Goal: Task Accomplishment & Management: Manage account settings

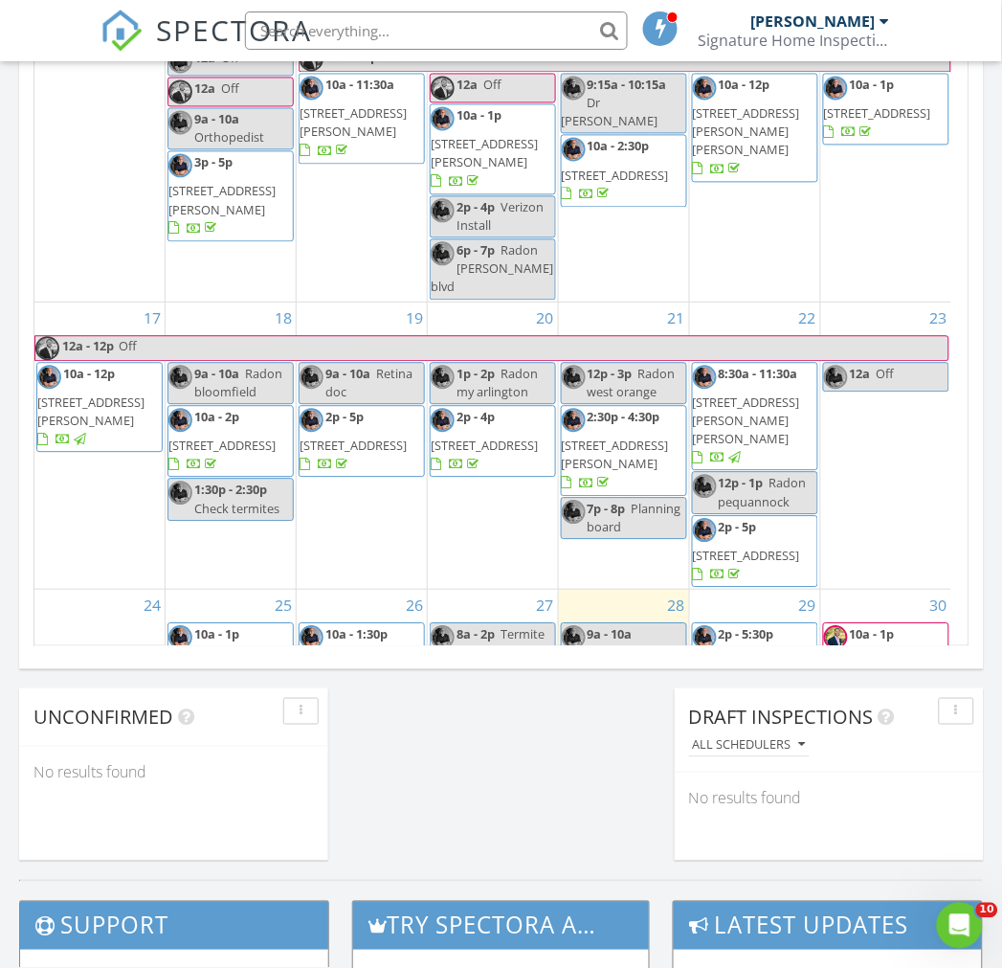
scroll to position [637, 0]
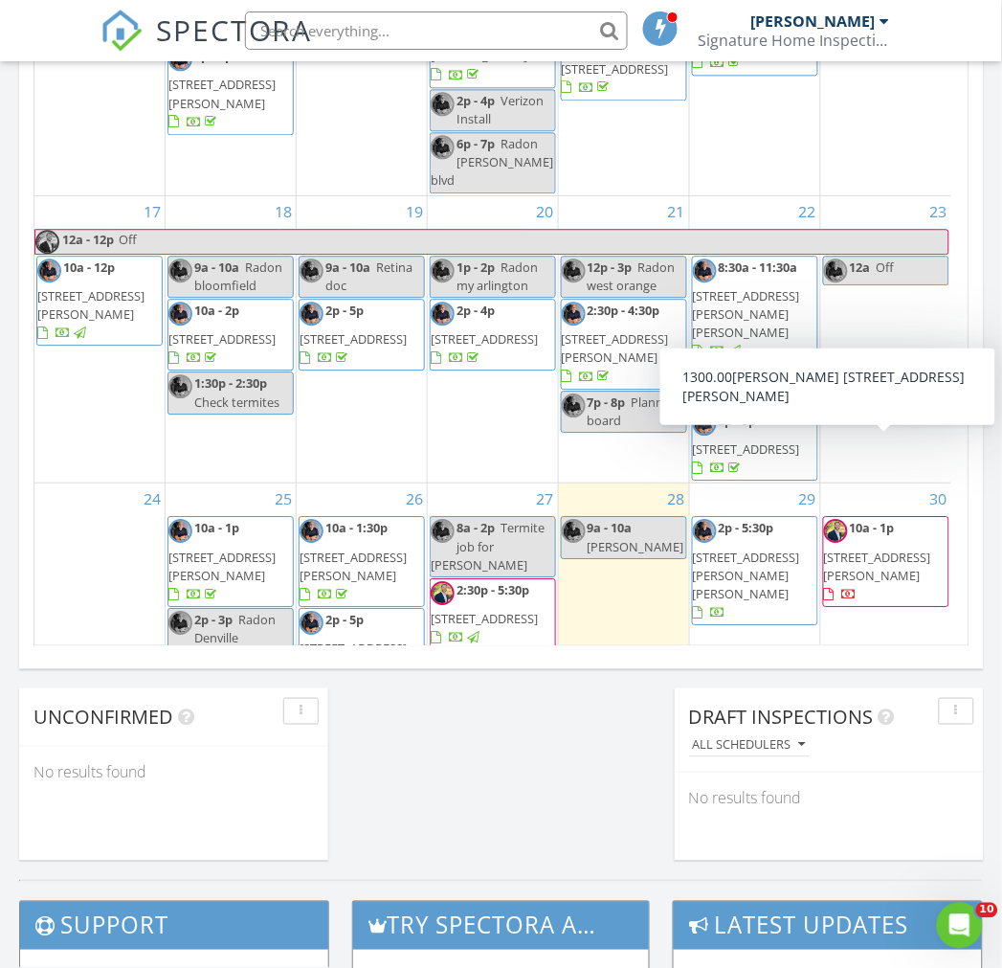
click at [854, 548] on span "115 Redgate Rd W, Boonton 07005" at bounding box center [877, 565] width 107 height 35
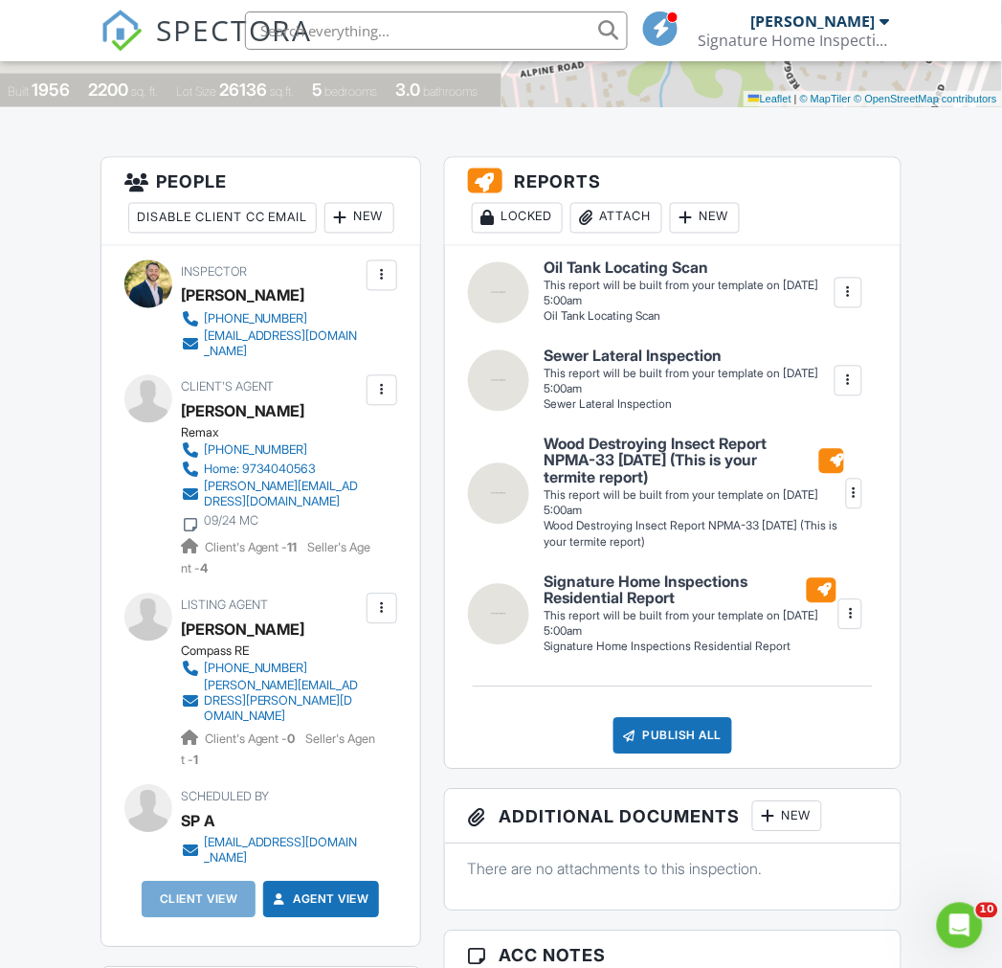
scroll to position [425, 0]
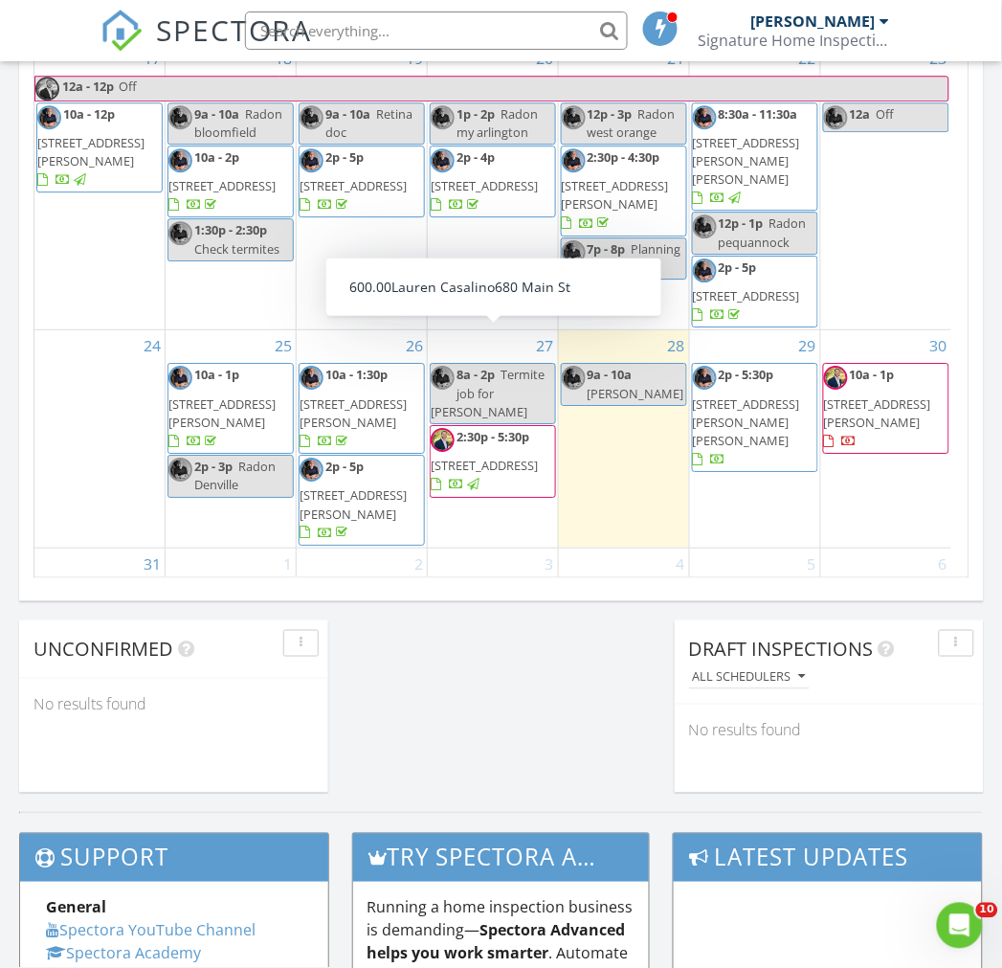
scroll to position [1276, 0]
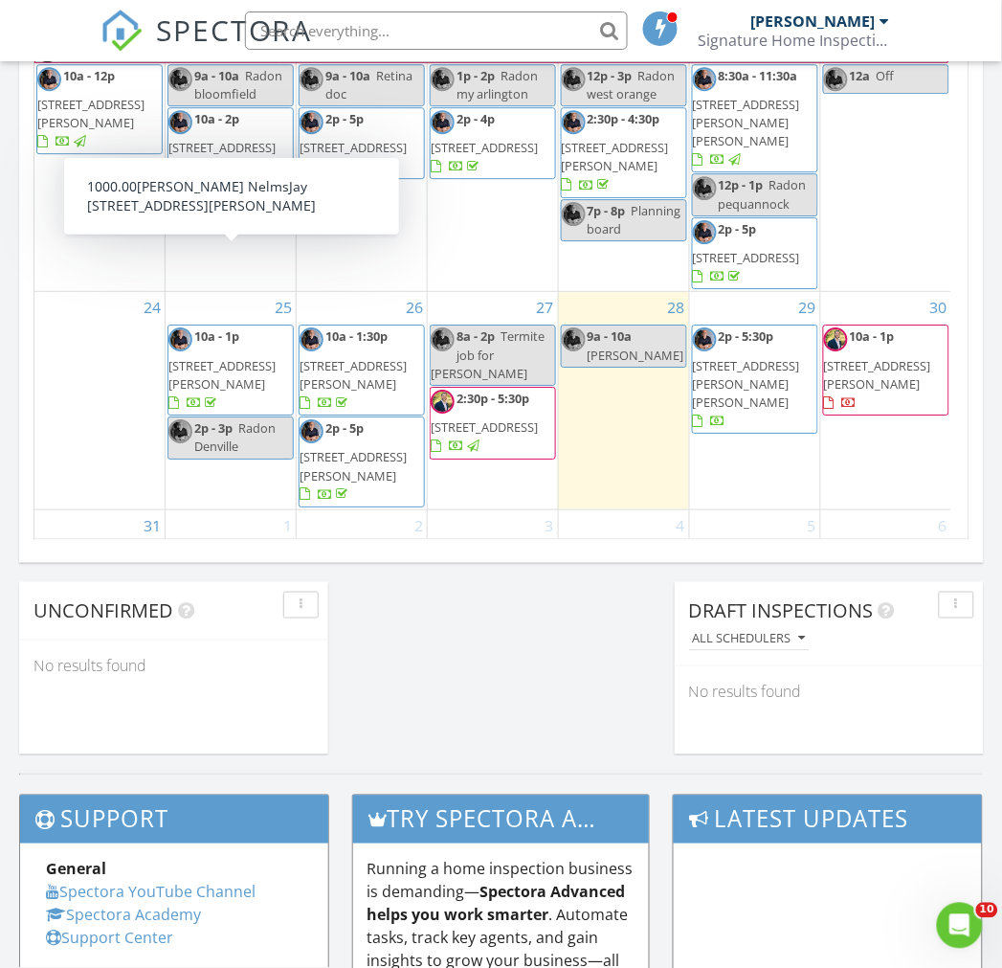
click at [236, 357] on span "101 Dora Ave, Waldwick 07463" at bounding box center [221, 374] width 107 height 35
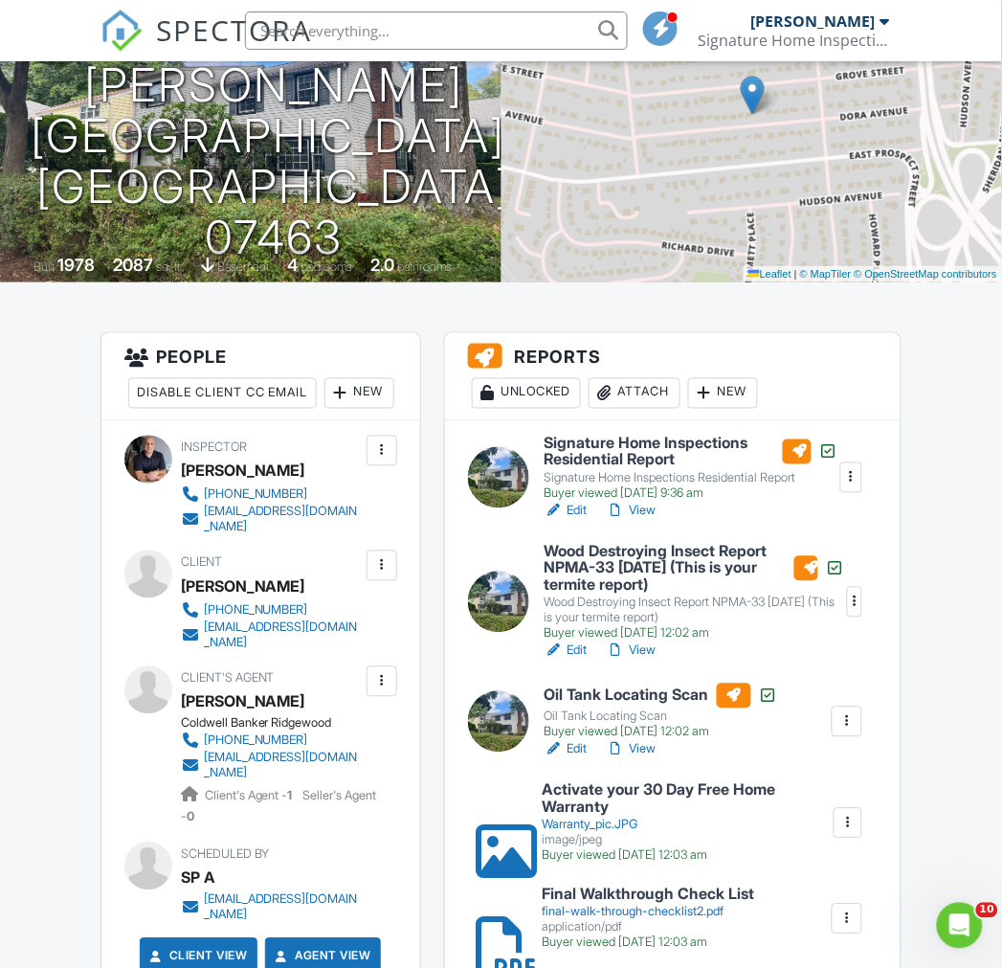
scroll to position [319, 0]
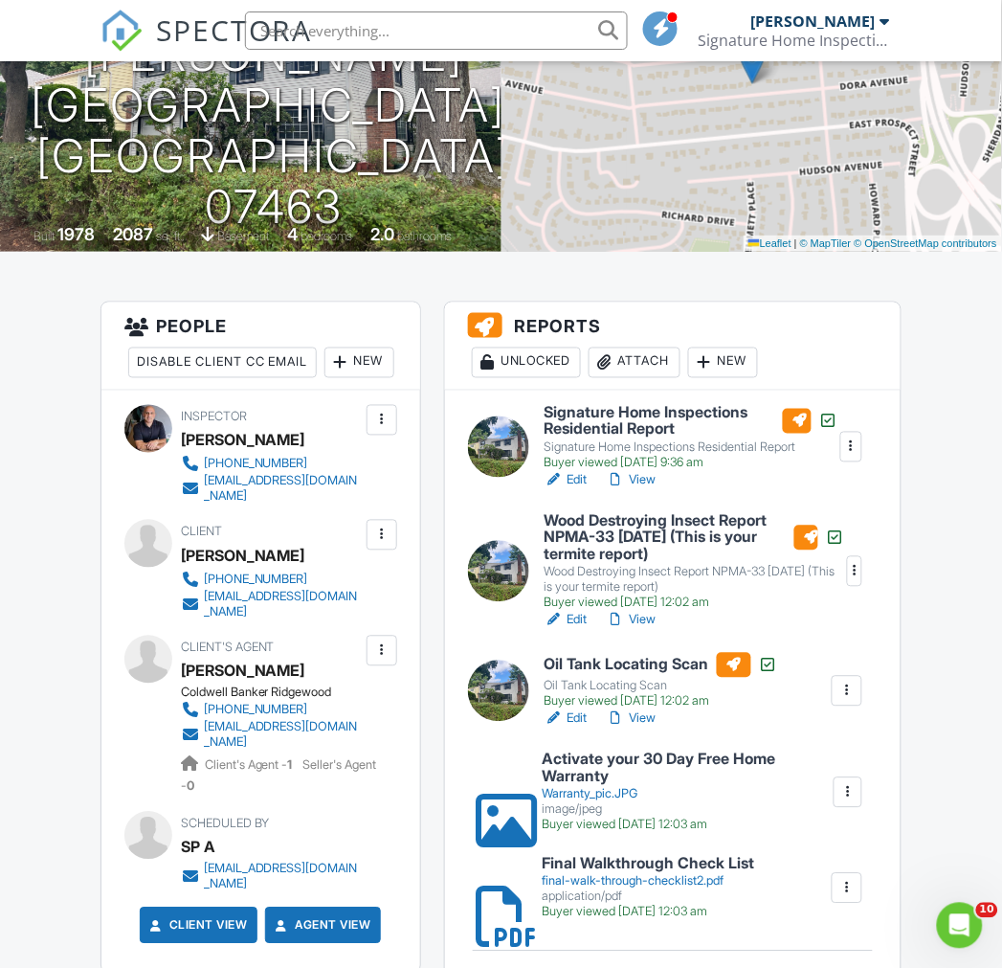
click at [375, 545] on div at bounding box center [381, 534] width 19 height 19
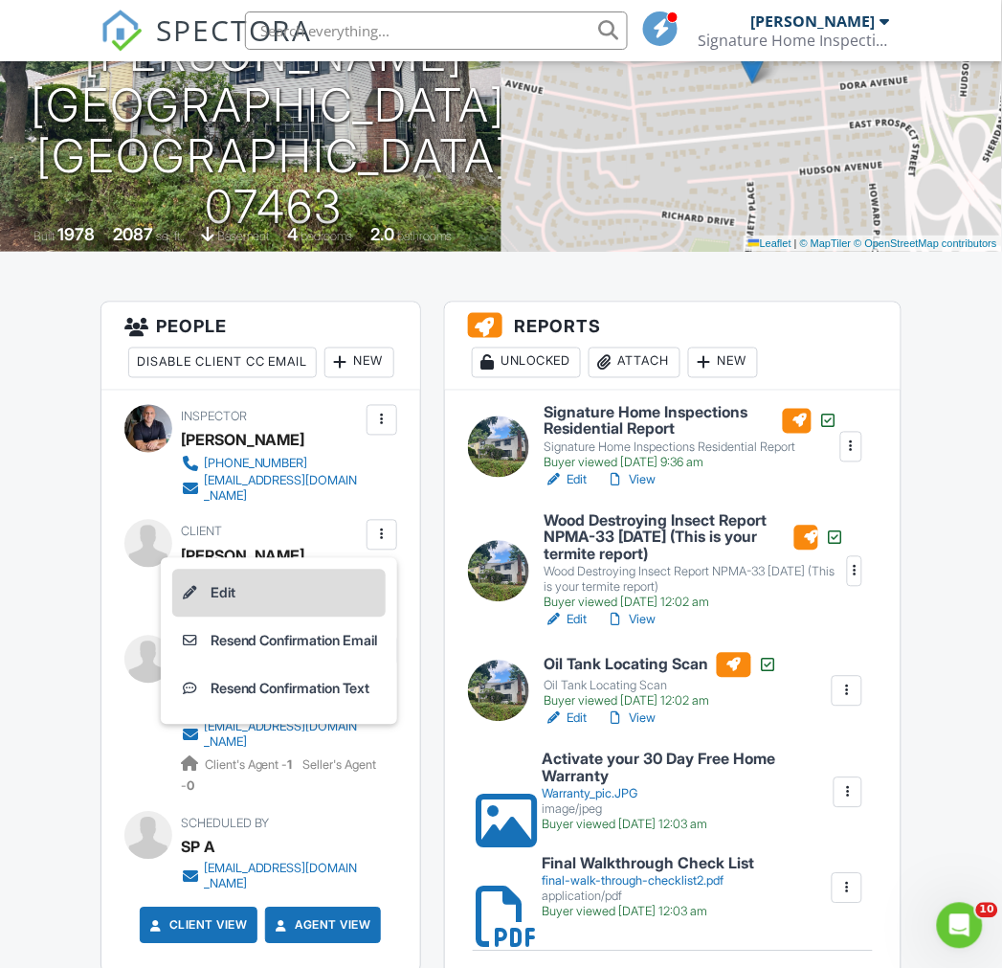
click at [330, 617] on li "Edit" at bounding box center [278, 593] width 213 height 48
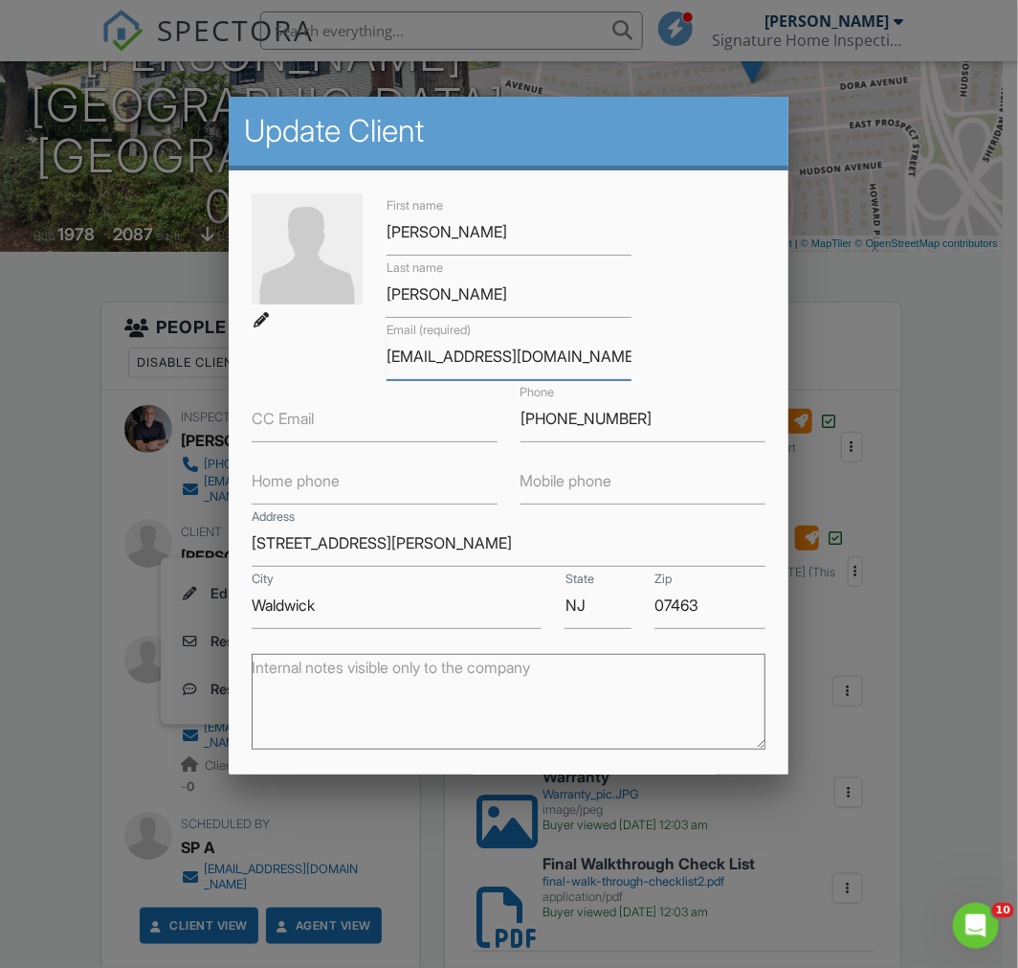
drag, startPoint x: 599, startPoint y: 345, endPoint x: 308, endPoint y: 369, distance: 292.0
click at [308, 369] on div "First name [PERSON_NAME] Last name [PERSON_NAME] Email (required) [EMAIL_ADDRES…" at bounding box center [508, 410] width 537 height 435
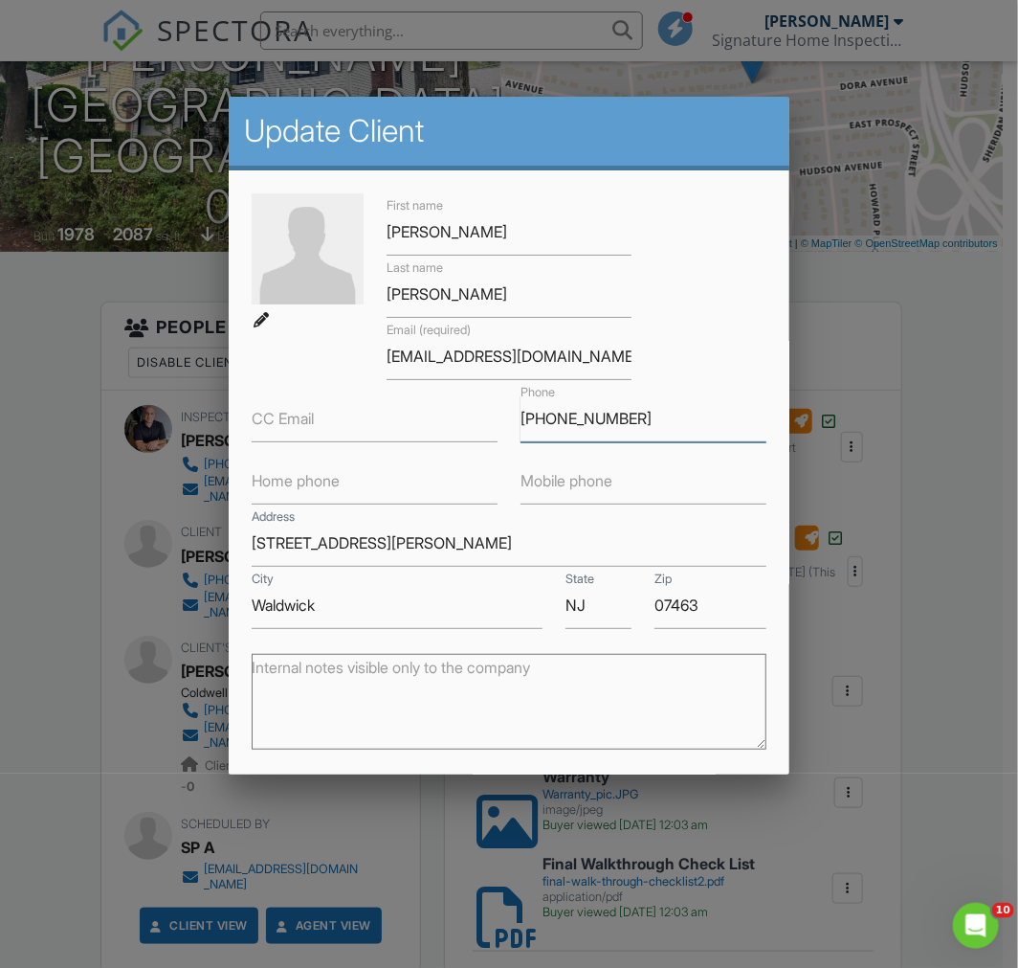
drag, startPoint x: 648, startPoint y: 417, endPoint x: 481, endPoint y: 406, distance: 166.9
click at [481, 406] on div "First name [PERSON_NAME] Last name [PERSON_NAME] Email (required) [EMAIL_ADDRES…" at bounding box center [508, 410] width 537 height 435
click at [931, 577] on div at bounding box center [509, 509] width 1018 height 1210
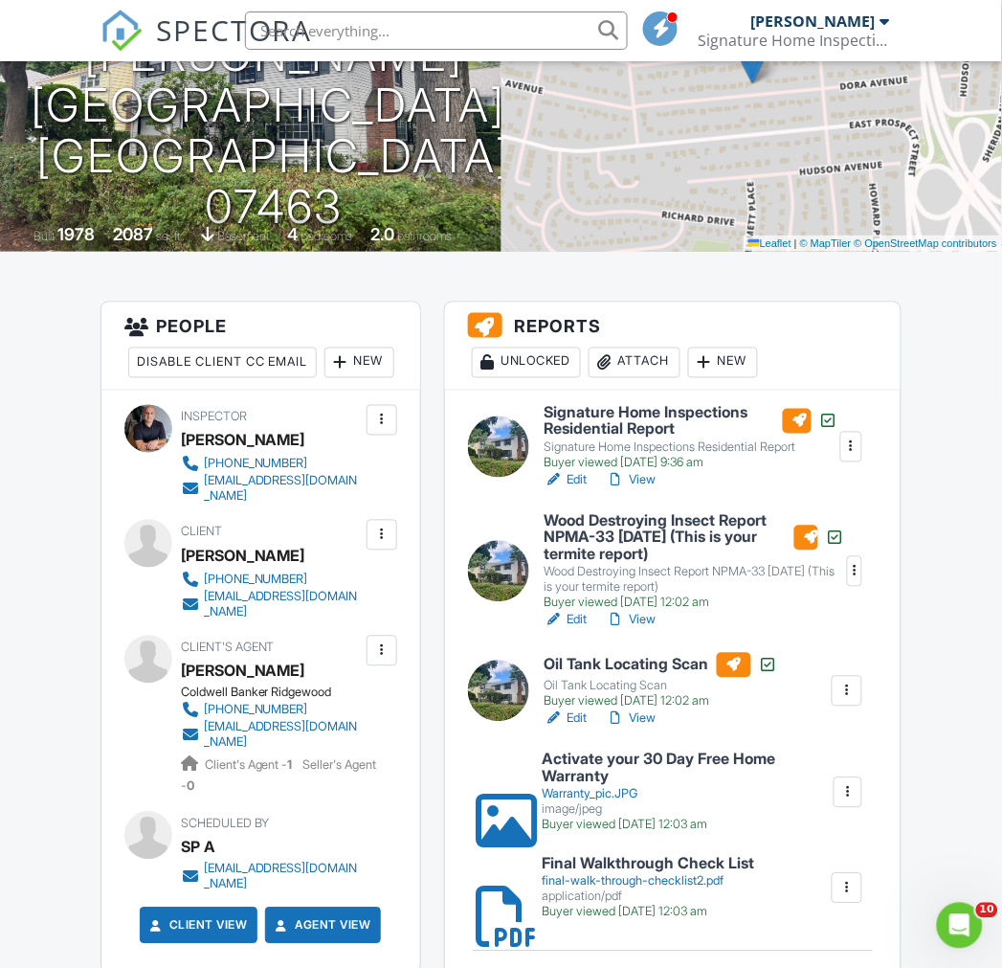
click at [241, 620] on div "[EMAIL_ADDRESS][DOMAIN_NAME]" at bounding box center [283, 605] width 158 height 31
